Goal: Task Accomplishment & Management: Complete application form

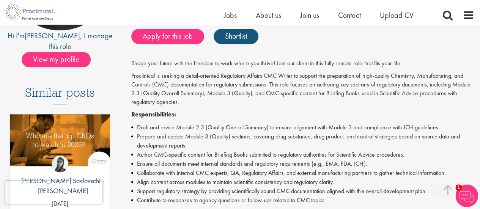
scroll to position [162, 0]
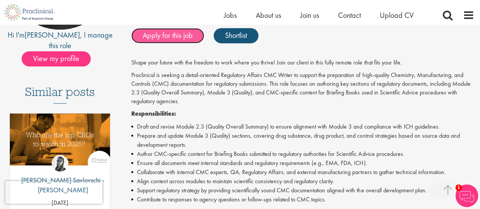
click at [180, 36] on link "Apply for this job" at bounding box center [167, 35] width 73 height 15
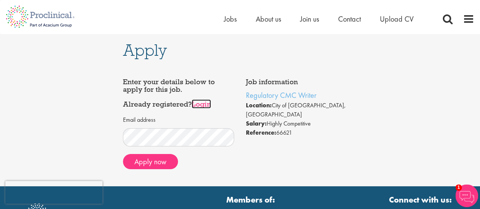
click at [209, 103] on link "Login" at bounding box center [201, 103] width 19 height 9
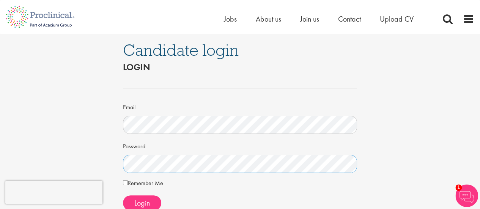
scroll to position [42, 0]
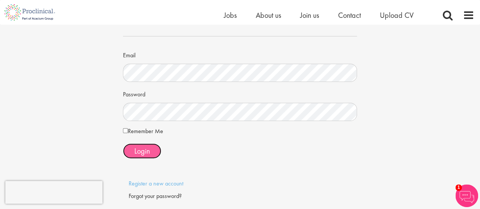
click at [141, 152] on span "Login" at bounding box center [142, 151] width 16 height 10
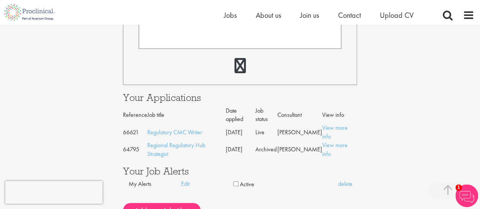
scroll to position [267, 0]
click at [185, 128] on link "Regulatory CMC Writer" at bounding box center [174, 132] width 55 height 8
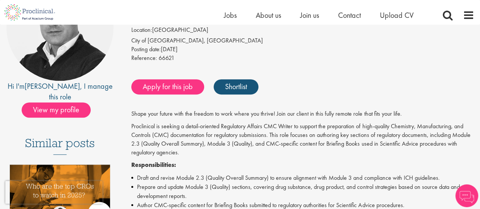
scroll to position [111, 0]
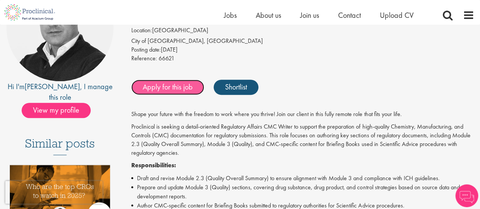
click at [178, 92] on link "Apply for this job" at bounding box center [167, 87] width 73 height 15
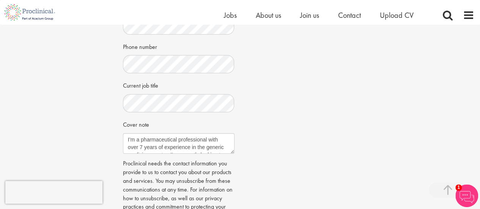
scroll to position [243, 0]
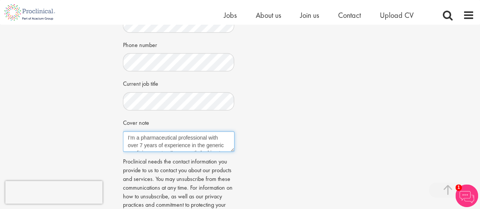
drag, startPoint x: 171, startPoint y: 142, endPoint x: 160, endPoint y: 136, distance: 12.7
click at [160, 136] on textarea "I’m a pharmaceutical professional with over 7 years of experience in the generi…" at bounding box center [178, 141] width 111 height 20
click at [207, 135] on textarea "I’m a pharmaceutical professional with over 7 years of experience in the generi…" at bounding box center [178, 141] width 111 height 20
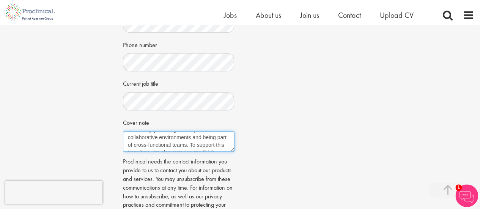
drag, startPoint x: 202, startPoint y: 136, endPoint x: 215, endPoint y: 136, distance: 13.3
click at [215, 136] on textarea "I’m a pharmaceutical professional with over 7 years of experience in the generi…" at bounding box center [178, 141] width 111 height 20
drag, startPoint x: 192, startPoint y: 133, endPoint x: 173, endPoint y: 132, distance: 18.6
click at [173, 132] on textarea "I’m a pharmaceutical professional with over 7 years of experience in the generi…" at bounding box center [178, 141] width 111 height 20
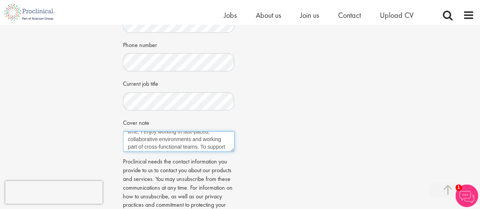
scroll to position [46, 0]
click at [126, 143] on textarea "I’m a pharmaceutical professional with over 7 years of experience in the generi…" at bounding box center [178, 141] width 111 height 20
click at [220, 135] on textarea "I’m a pharmaceutical professional with over 7 years of experience in the generi…" at bounding box center [178, 141] width 111 height 20
click at [184, 143] on textarea "I’m a pharmaceutical professional with over 7 years of experience in the generi…" at bounding box center [178, 141] width 111 height 20
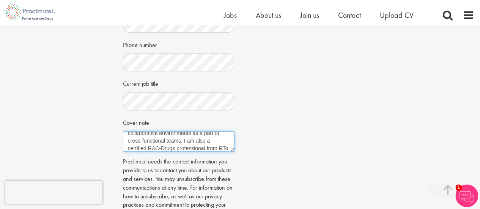
scroll to position [58, 0]
click at [195, 133] on textarea "I’m a pharmaceutical professional with over 7 years of experience in the generi…" at bounding box center [178, 141] width 111 height 20
click at [198, 133] on textarea "I’m a pharmaceutical professional with over 7 years of experience in the generi…" at bounding box center [178, 141] width 111 height 20
click at [147, 142] on textarea "I’m a pharmaceutical professional with over 7 years of experience in the generi…" at bounding box center [178, 141] width 111 height 20
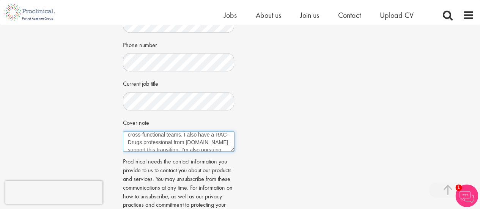
drag, startPoint x: 156, startPoint y: 141, endPoint x: 184, endPoint y: 142, distance: 28.1
click at [184, 142] on textarea "I’m a pharmaceutical professional with over 7 years of experience in the generi…" at bounding box center [178, 141] width 111 height 20
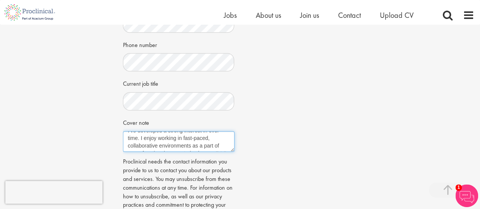
scroll to position [76, 0]
drag, startPoint x: 214, startPoint y: 140, endPoint x: 174, endPoint y: 157, distance: 43.0
click at [174, 157] on form "Choose an existing CV Amruta Vaidya Resume.pdf First Name" at bounding box center [179, 41] width 100 height 392
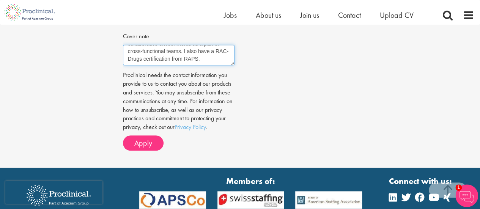
scroll to position [330, 0]
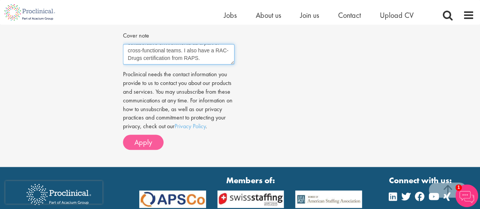
type textarea "I’m a pharmaceutical professional with over 7 years of experience in the generi…"
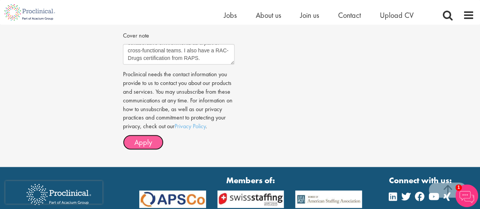
click at [143, 145] on span "Apply" at bounding box center [143, 142] width 18 height 10
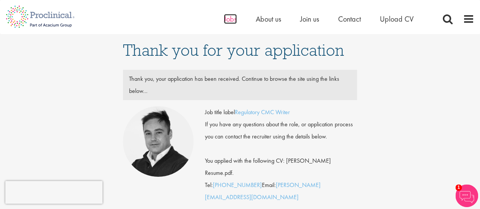
click at [226, 20] on span "Jobs" at bounding box center [230, 19] width 13 height 10
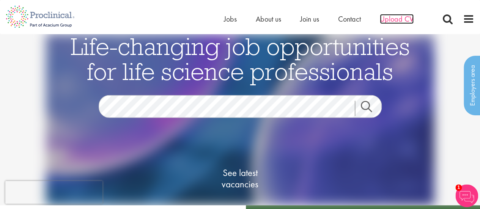
click at [385, 22] on span "Upload CV" at bounding box center [397, 19] width 34 height 10
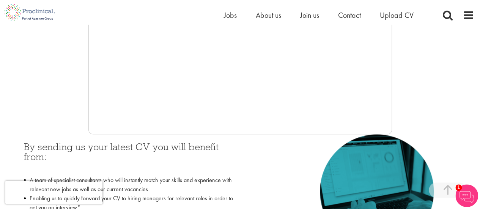
scroll to position [247, 0]
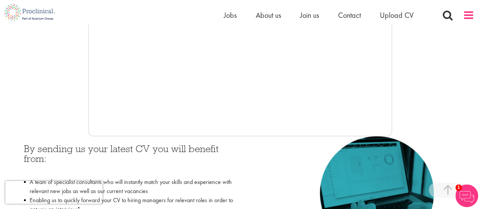
click at [466, 13] on span at bounding box center [468, 14] width 11 height 11
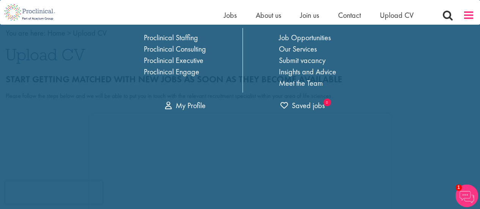
scroll to position [0, 0]
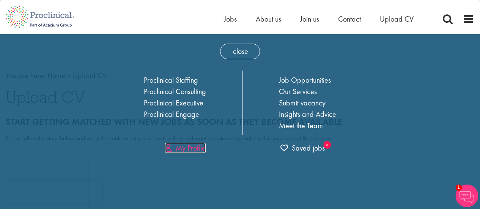
click at [181, 151] on link "My Profile" at bounding box center [185, 148] width 41 height 10
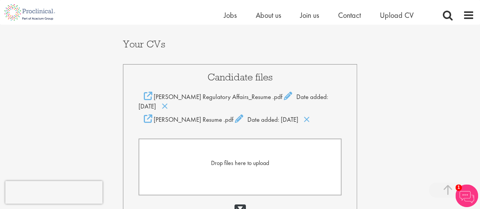
scroll to position [144, 0]
click at [306, 118] on icon at bounding box center [306, 119] width 6 height 8
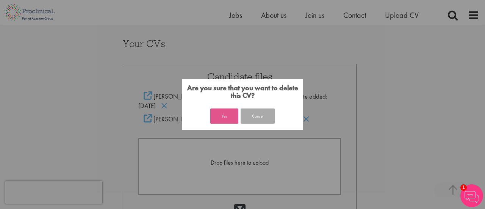
click at [228, 121] on button "Yes" at bounding box center [224, 115] width 28 height 15
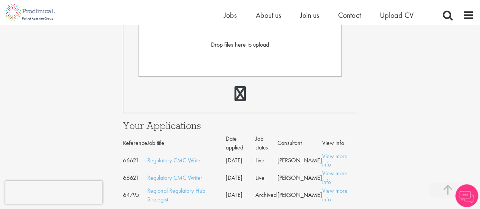
scroll to position [249, 0]
click at [343, 186] on link "View more info" at bounding box center [334, 194] width 25 height 17
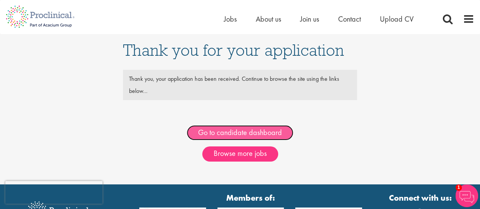
click at [218, 133] on link "Go to candidate dashboard" at bounding box center [240, 132] width 107 height 15
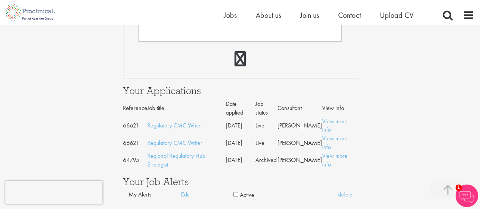
scroll to position [284, 0]
click at [190, 121] on link "Regulatory CMC Writer" at bounding box center [174, 125] width 55 height 8
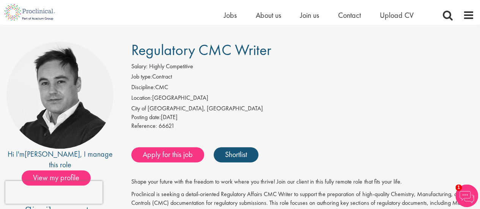
scroll to position [44, 0]
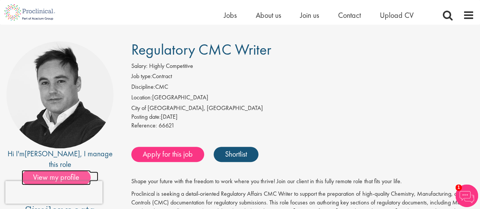
click at [78, 170] on span "View my profile" at bounding box center [56, 177] width 69 height 15
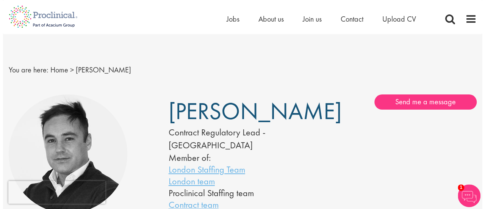
scroll to position [3, 0]
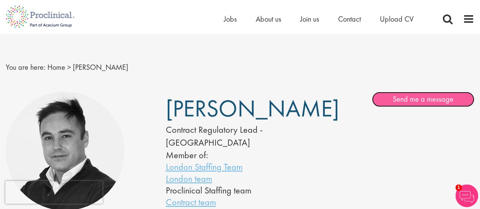
click at [420, 96] on link "Send me a message" at bounding box center [423, 99] width 102 height 15
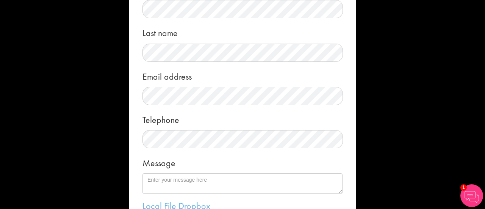
scroll to position [0, 0]
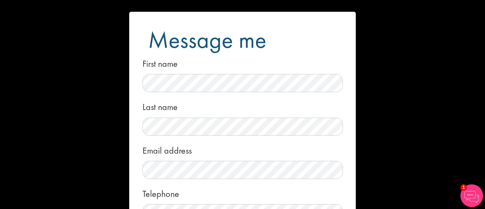
click at [95, 52] on div "Message me First name Last name Email address Telephone Message Local File Drop…" at bounding box center [242, 104] width 485 height 209
click at [376, 31] on div "Message me First name Last name Email address Telephone Message Local File Drop…" at bounding box center [242, 104] width 485 height 209
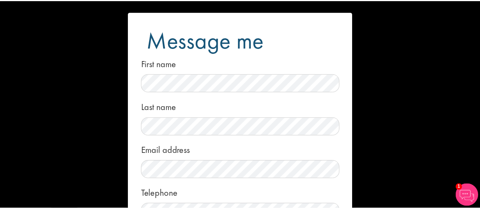
scroll to position [182, 0]
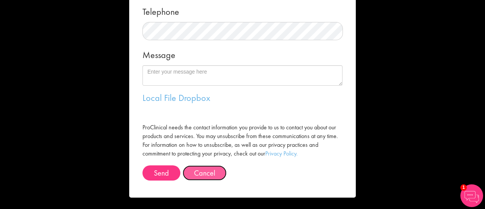
click at [193, 166] on button "Cancel" at bounding box center [205, 172] width 44 height 15
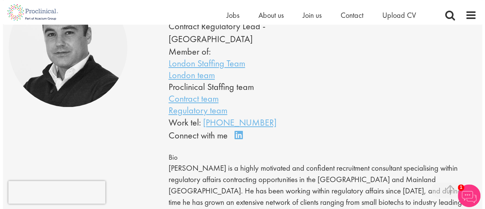
scroll to position [0, 0]
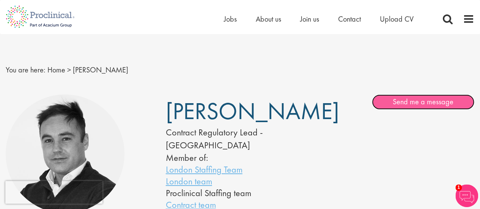
click at [413, 100] on link "Send me a message" at bounding box center [423, 101] width 102 height 15
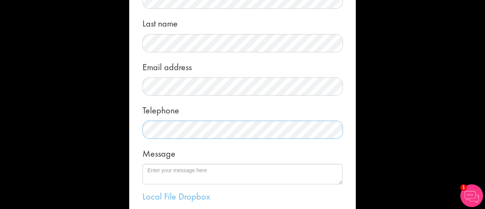
scroll to position [85, 0]
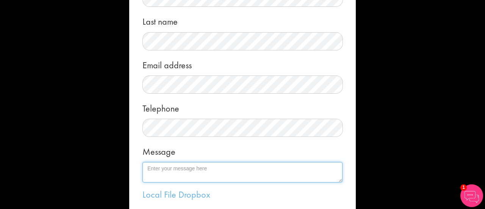
click at [164, 166] on textarea "Message" at bounding box center [243, 172] width 200 height 20
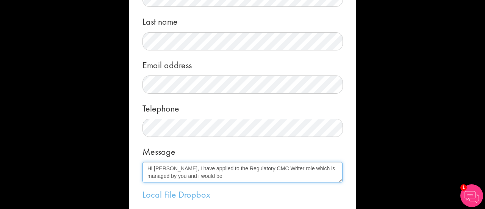
click at [154, 175] on textarea "Hi [PERSON_NAME], I have applied to the Regulatory CMC Writer role which is man…" at bounding box center [243, 172] width 200 height 20
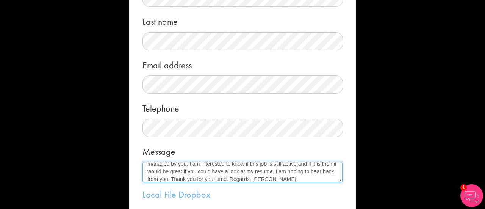
scroll to position [0, 0]
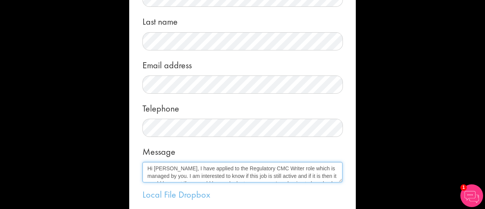
click at [165, 166] on textarea "Hi [PERSON_NAME], I have applied to the Regulatory CMC Writer role which is man…" at bounding box center [243, 172] width 200 height 20
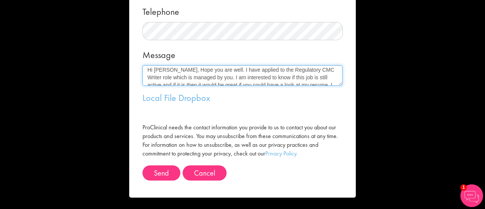
scroll to position [2, 0]
click at [316, 78] on textarea "Hi [PERSON_NAME], Hope you are well. I have applied to the Regulatory CMC Write…" at bounding box center [243, 75] width 200 height 20
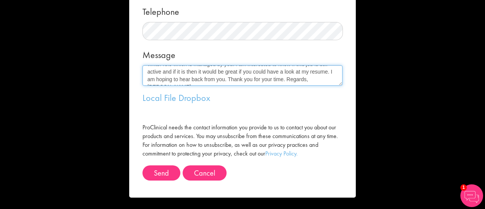
drag, startPoint x: 141, startPoint y: 71, endPoint x: 316, endPoint y: 105, distance: 177.7
click at [316, 105] on form "Message me First name Last name Email address Telephone Message Hi [PERSON_NAME…" at bounding box center [242, 14] width 215 height 368
paste textarea "I hope you are doing well. I recently applied for the Regulatory CMC Writer rol…"
click at [143, 79] on textarea "Hi [PERSON_NAME], I hope you are doing well. I recently applied for the Regulat…" at bounding box center [243, 75] width 200 height 20
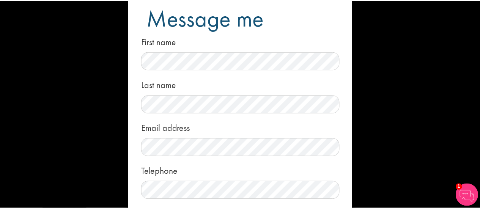
scroll to position [182, 0]
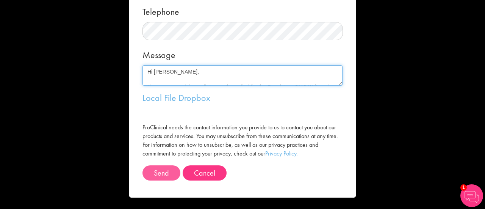
type textarea "Hi [PERSON_NAME], I hope you are doing well. I recently applied for the Regulat…"
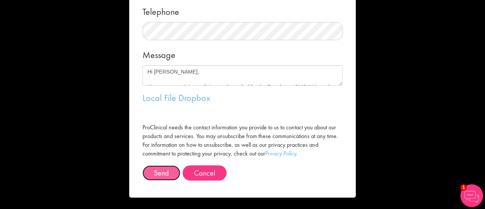
click at [165, 175] on button "Send" at bounding box center [162, 172] width 38 height 15
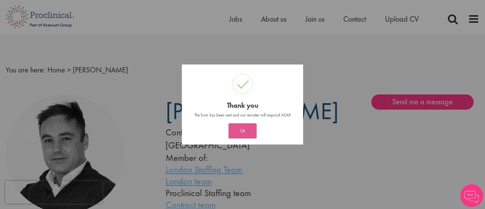
click at [242, 133] on button "OK" at bounding box center [243, 130] width 28 height 15
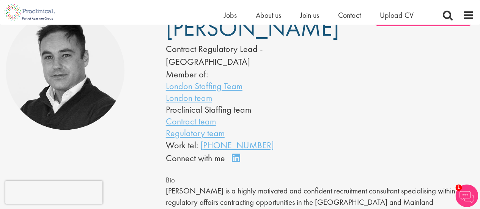
scroll to position [79, 0]
